Goal: Check status: Check status

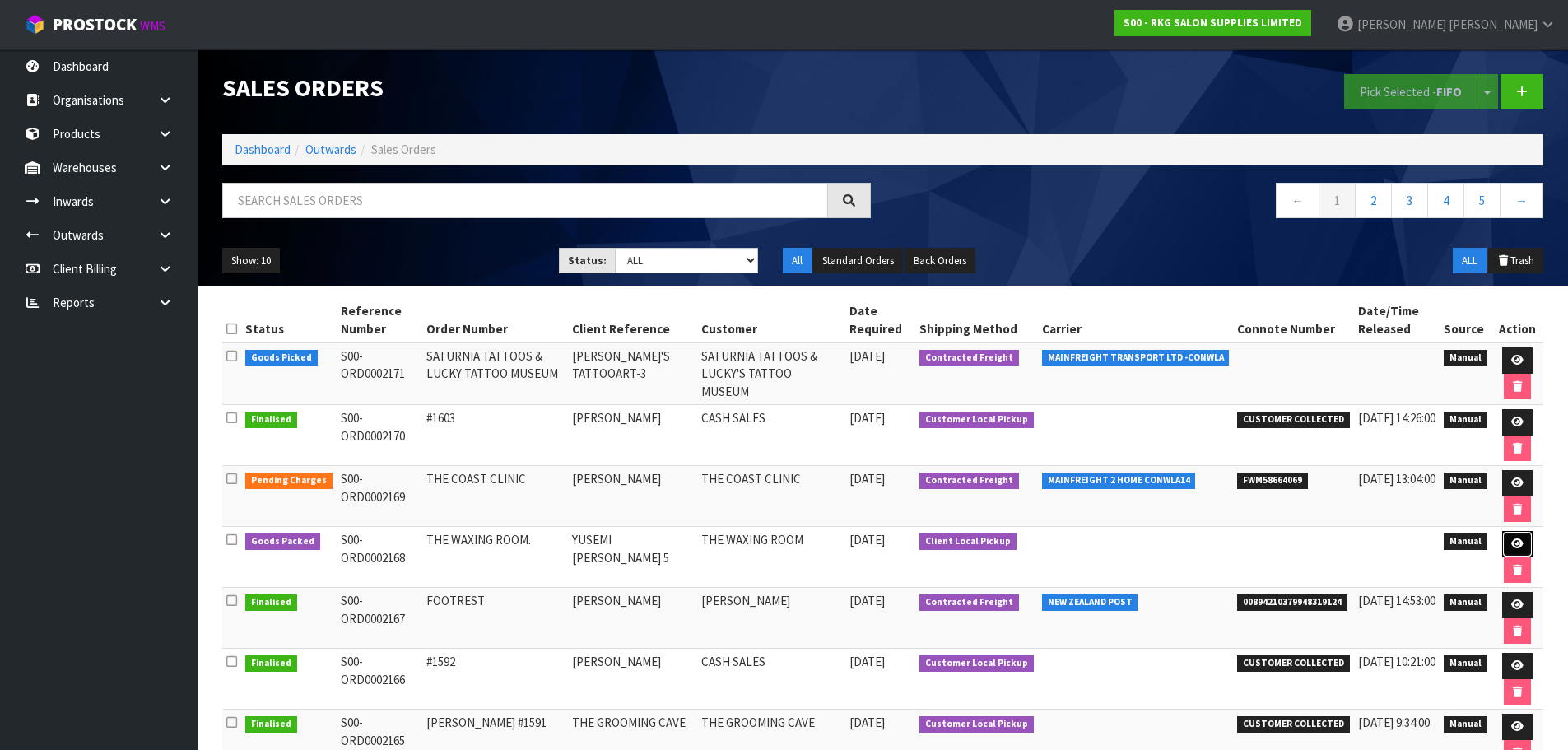
click at [1517, 542] on icon at bounding box center [1517, 543] width 12 height 10
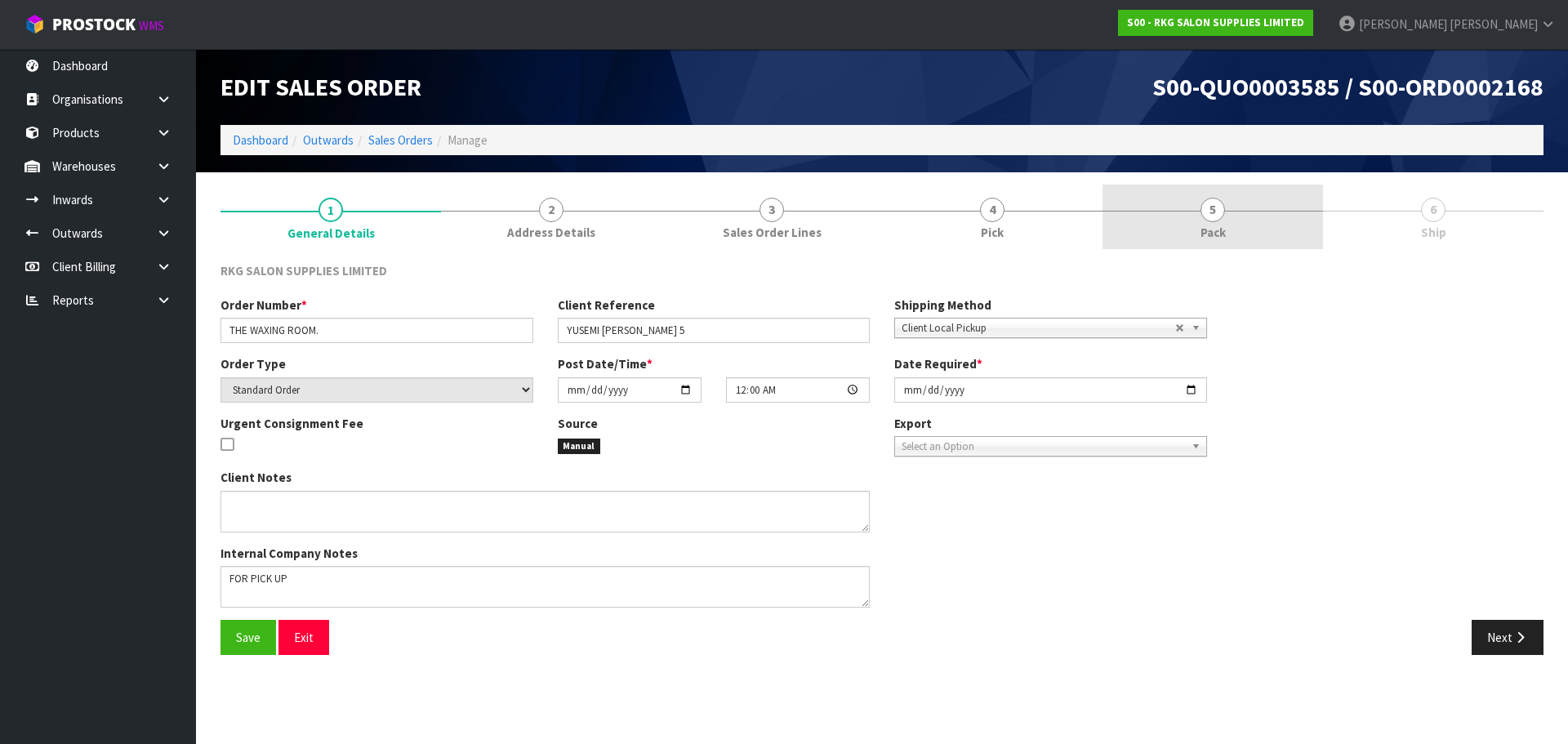
click at [1212, 209] on span "5" at bounding box center [1212, 210] width 25 height 25
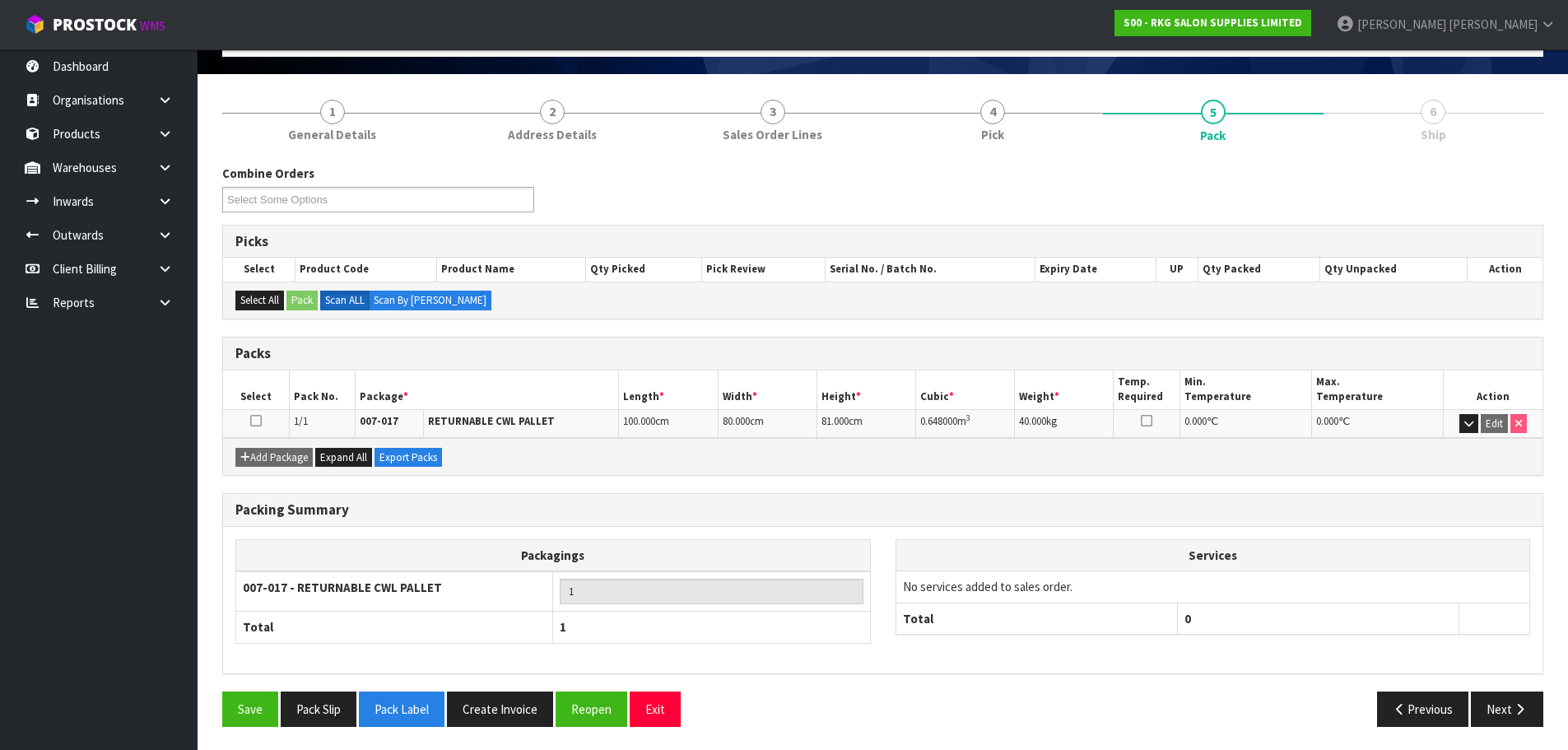
scroll to position [101, 0]
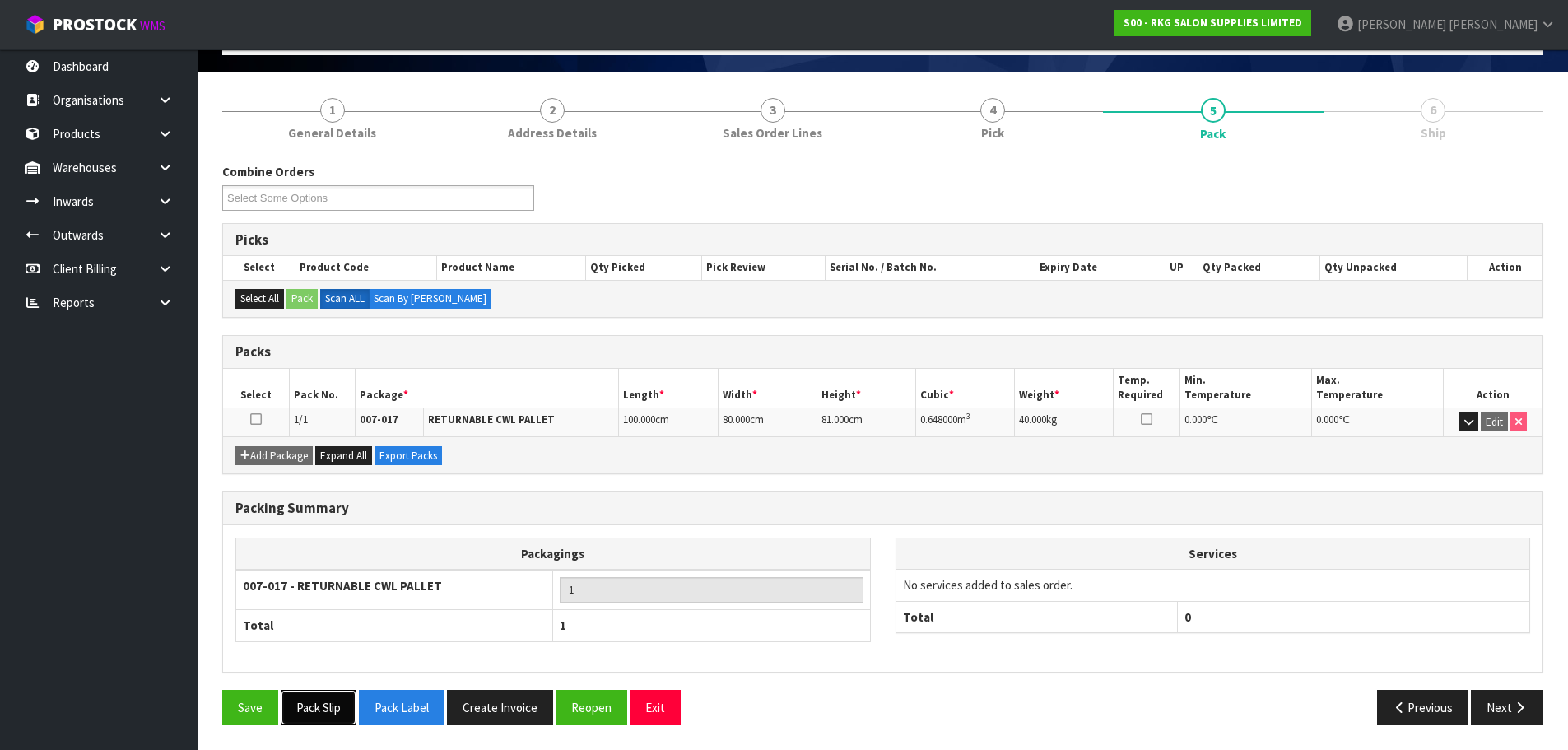
click at [316, 697] on button "Pack Slip" at bounding box center [319, 707] width 76 height 35
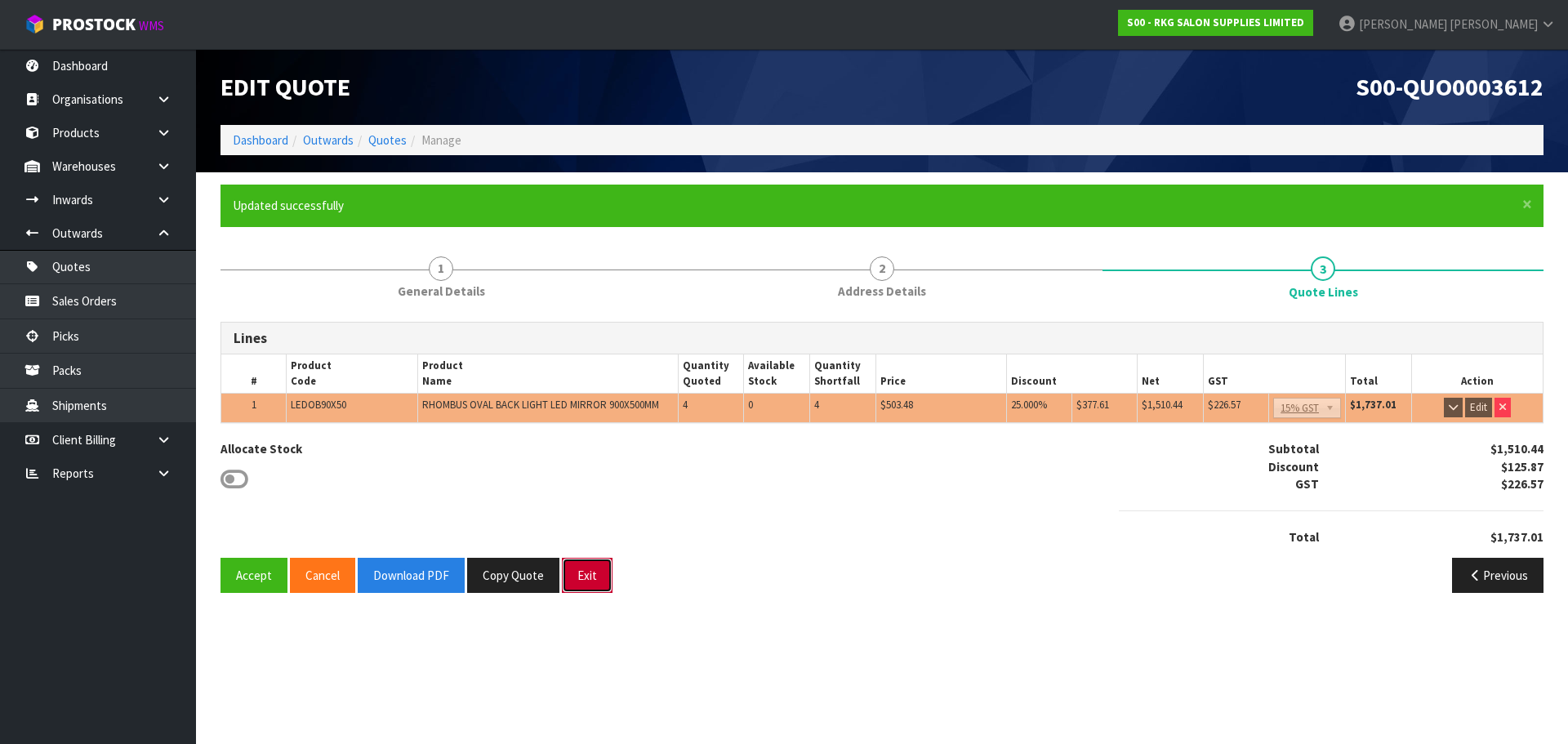
click at [573, 582] on button "Exit" at bounding box center [587, 574] width 50 height 35
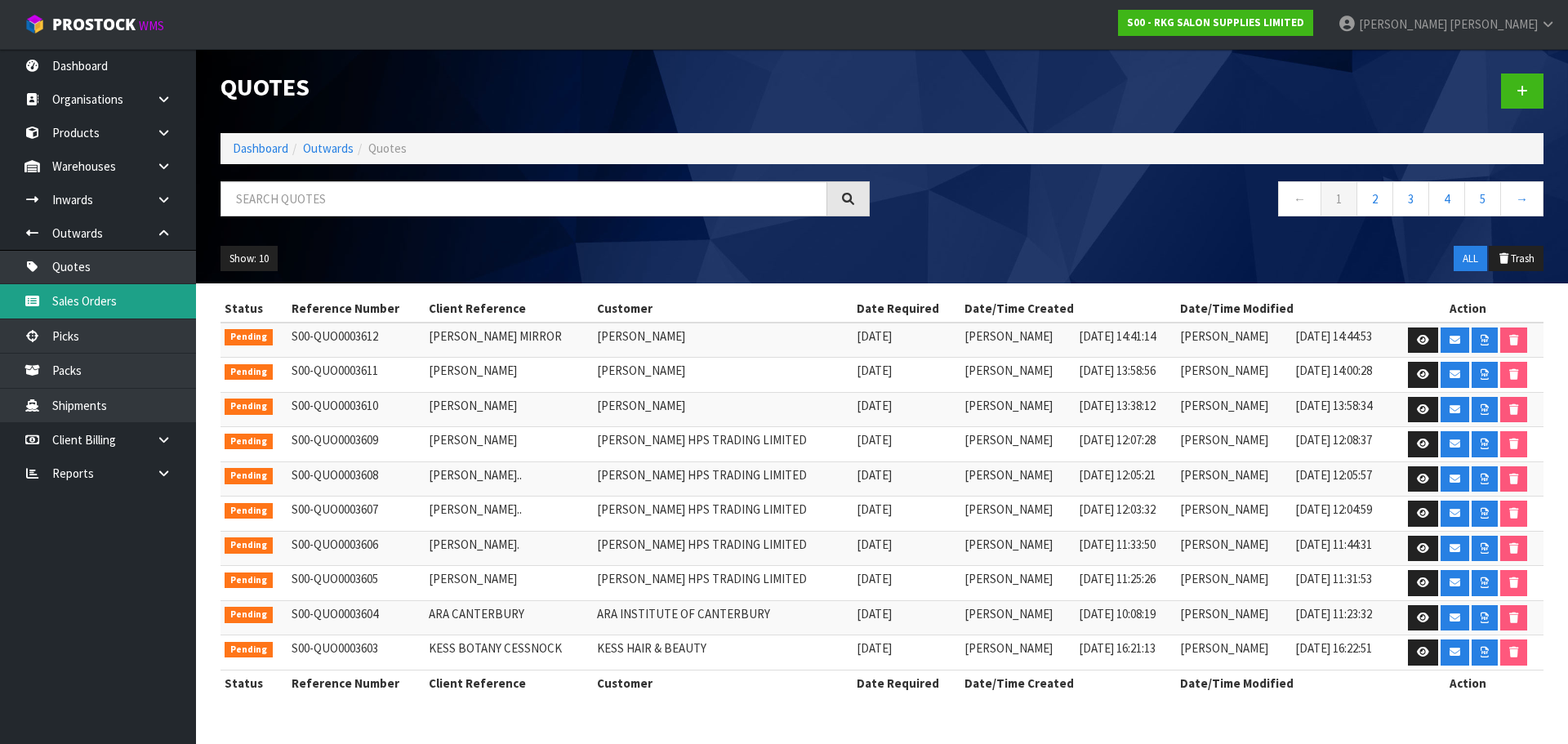
click at [87, 300] on link "Sales Orders" at bounding box center [98, 300] width 196 height 33
